Goal: Transaction & Acquisition: Purchase product/service

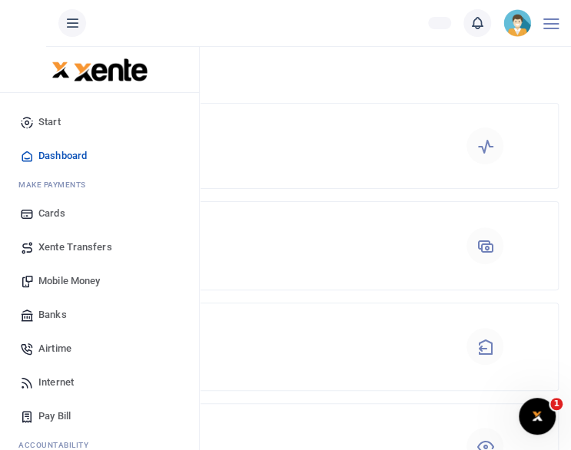
click at [23, 264] on link "Xente Transfers" at bounding box center [99, 247] width 174 height 34
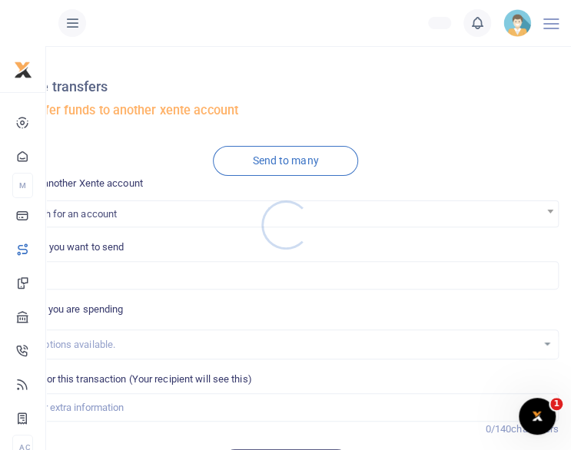
click at [162, 221] on div at bounding box center [285, 225] width 571 height 450
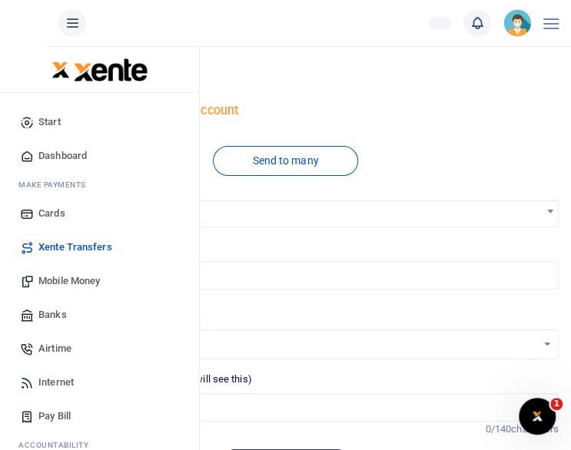
click at [17, 290] on link "Mobile Money" at bounding box center [99, 281] width 174 height 34
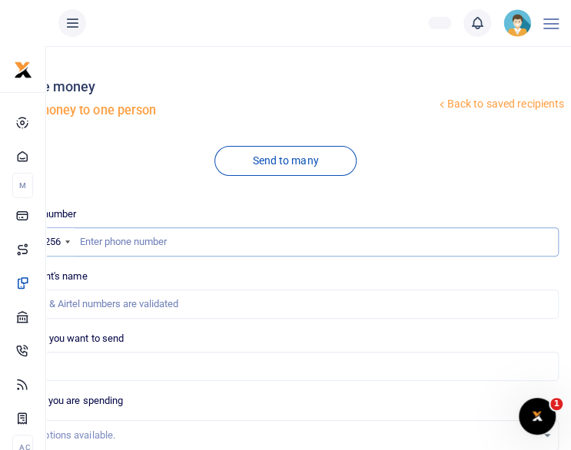
click at [224, 236] on input "text" at bounding box center [285, 241] width 546 height 29
type input "776854775"
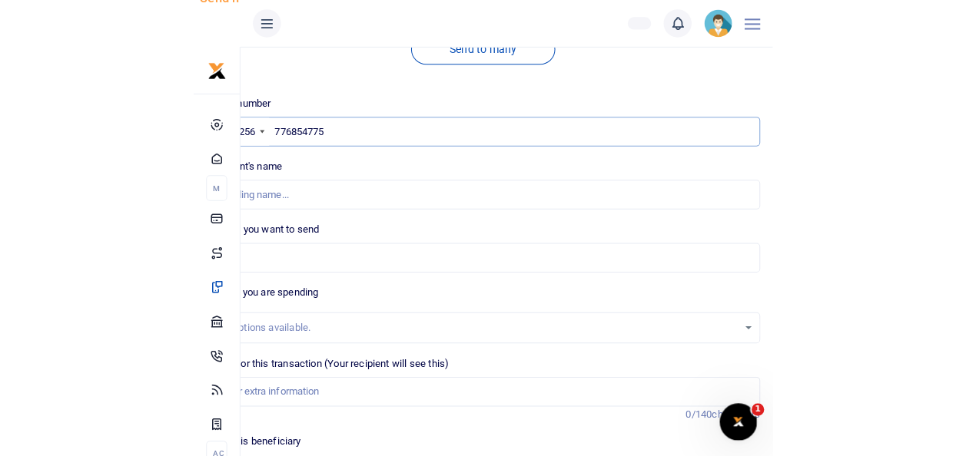
scroll to position [120, 0]
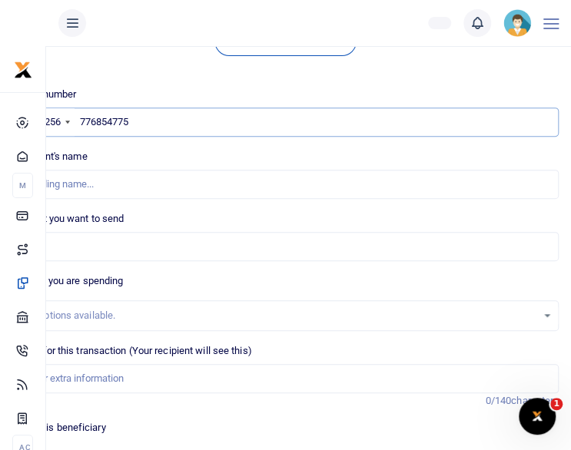
type input "William Abigaba"
type input "776854775"
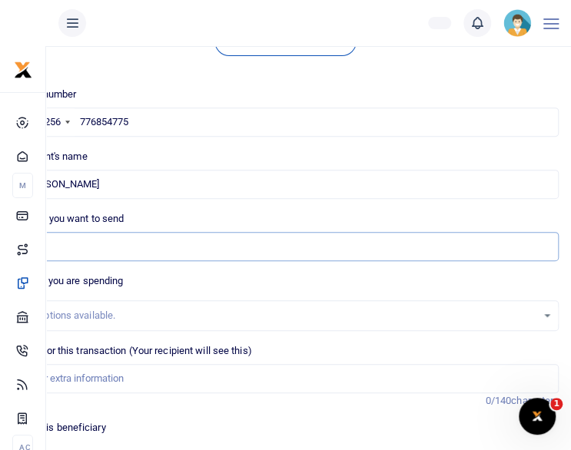
click at [220, 250] on input "Amount you want to send" at bounding box center [285, 246] width 546 height 29
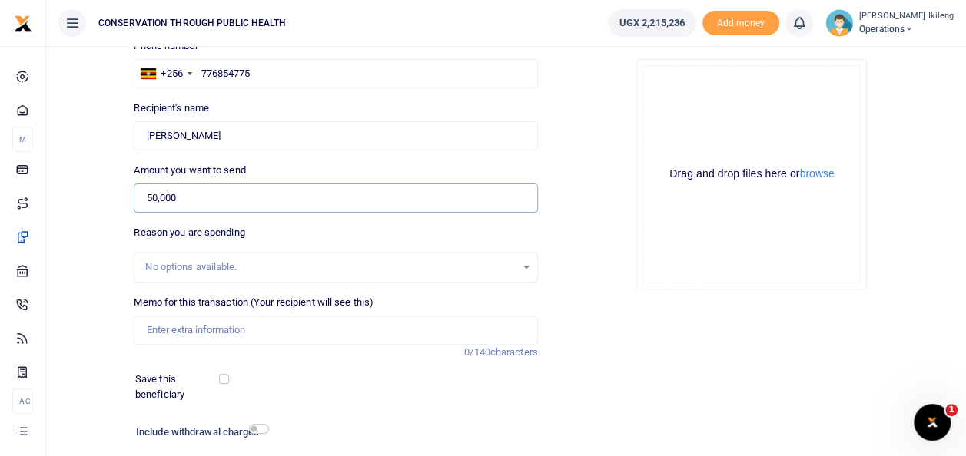
type input "50,000"
click at [187, 330] on input "Memo for this transaction (Your recipient will see this)" at bounding box center [335, 330] width 403 height 29
type input "Fuel for office work"
click at [258, 429] on input "checkbox" at bounding box center [259, 429] width 20 height 10
checkbox input "true"
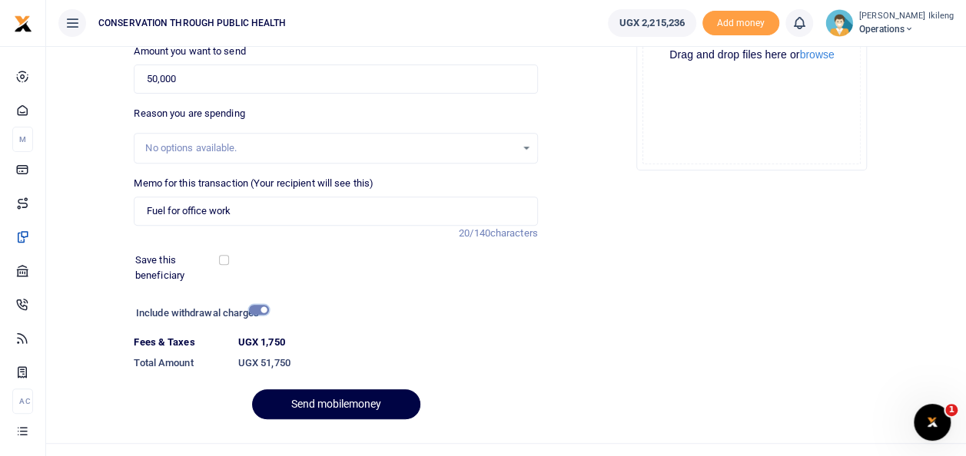
scroll to position [243, 0]
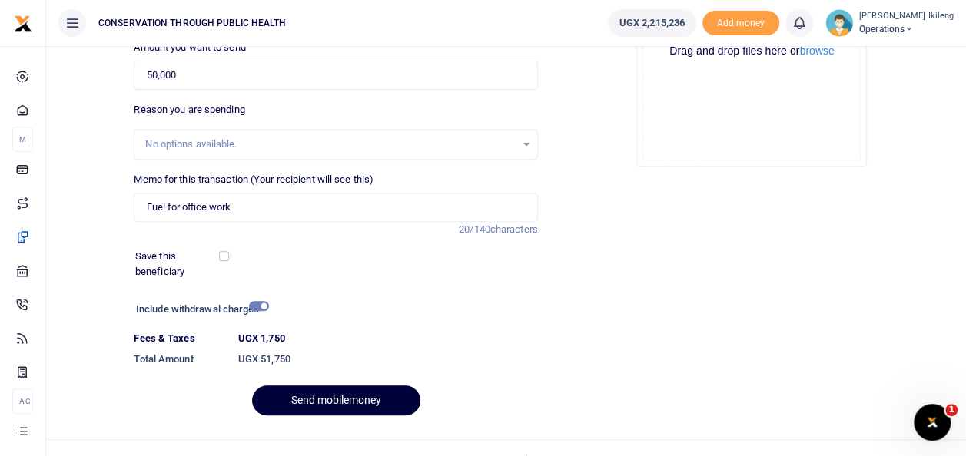
click at [312, 400] on button "Send mobilemoney" at bounding box center [336, 401] width 168 height 30
